Goal: Task Accomplishment & Management: Manage account settings

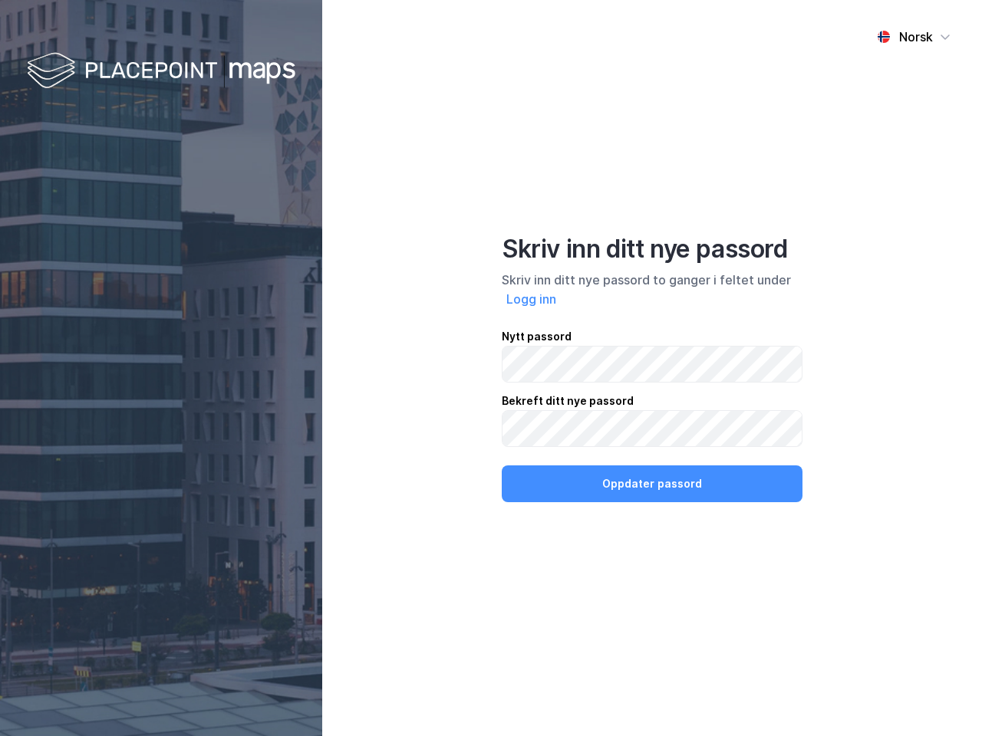
click at [491, 368] on div "Norsk Skriv inn ditt nye passord Skriv inn ditt nye passord to ganger i feltet …" at bounding box center [652, 368] width 660 height 736
click at [161, 71] on img at bounding box center [161, 71] width 269 height 45
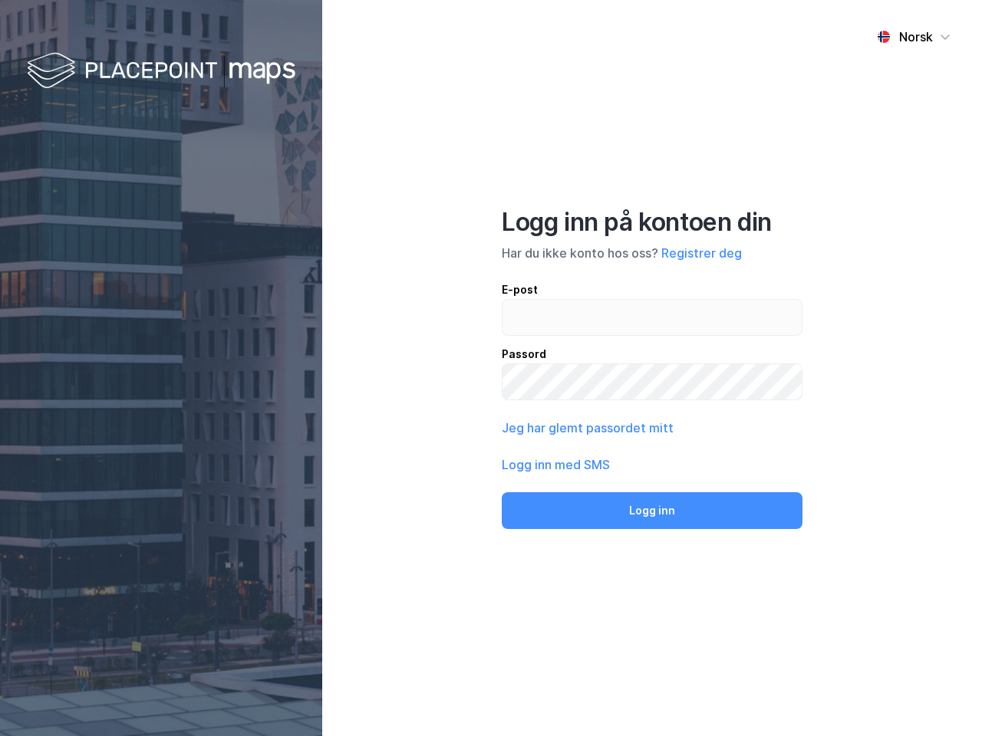
click at [914, 37] on div "Norsk" at bounding box center [916, 37] width 34 height 18
click at [532, 299] on label at bounding box center [652, 317] width 301 height 37
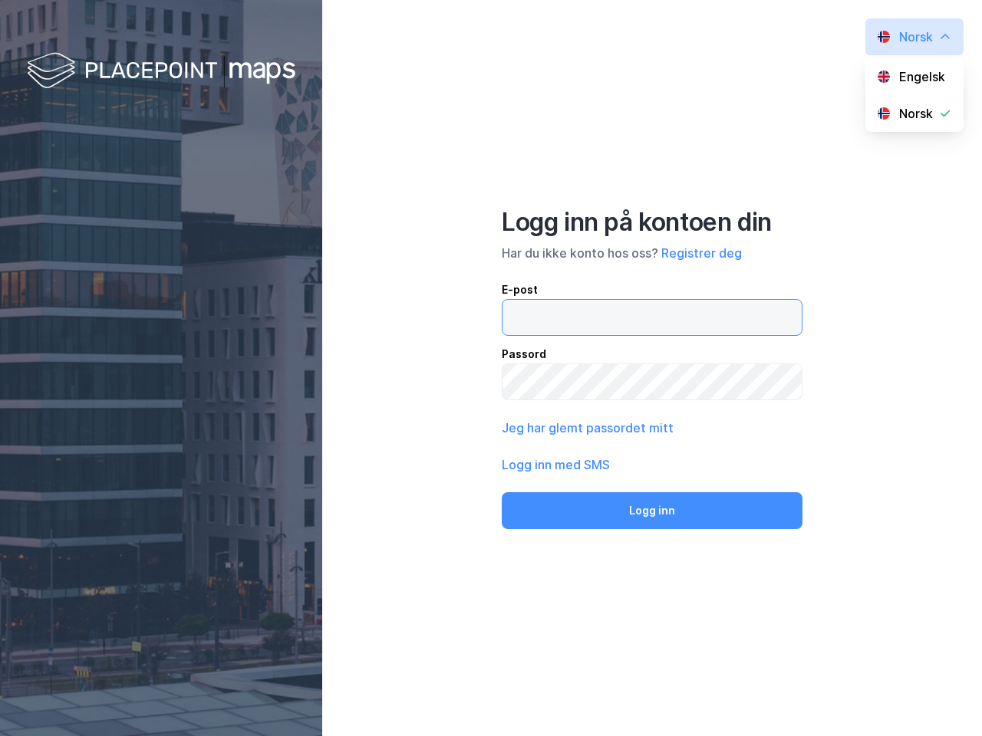
click at [532, 300] on input "email" at bounding box center [651, 317] width 299 height 35
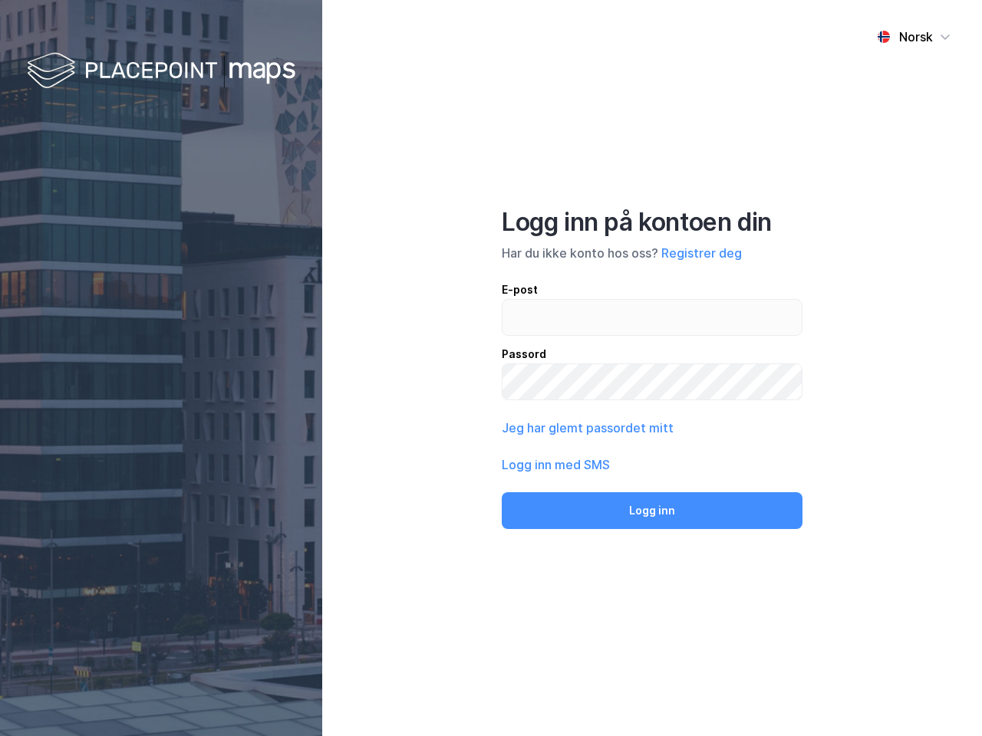
click at [652, 484] on div "Logg inn på kontoen din Har du ikke konto hos oss? Registrer deg E-post Passord…" at bounding box center [652, 368] width 301 height 322
